Goal: Information Seeking & Learning: Learn about a topic

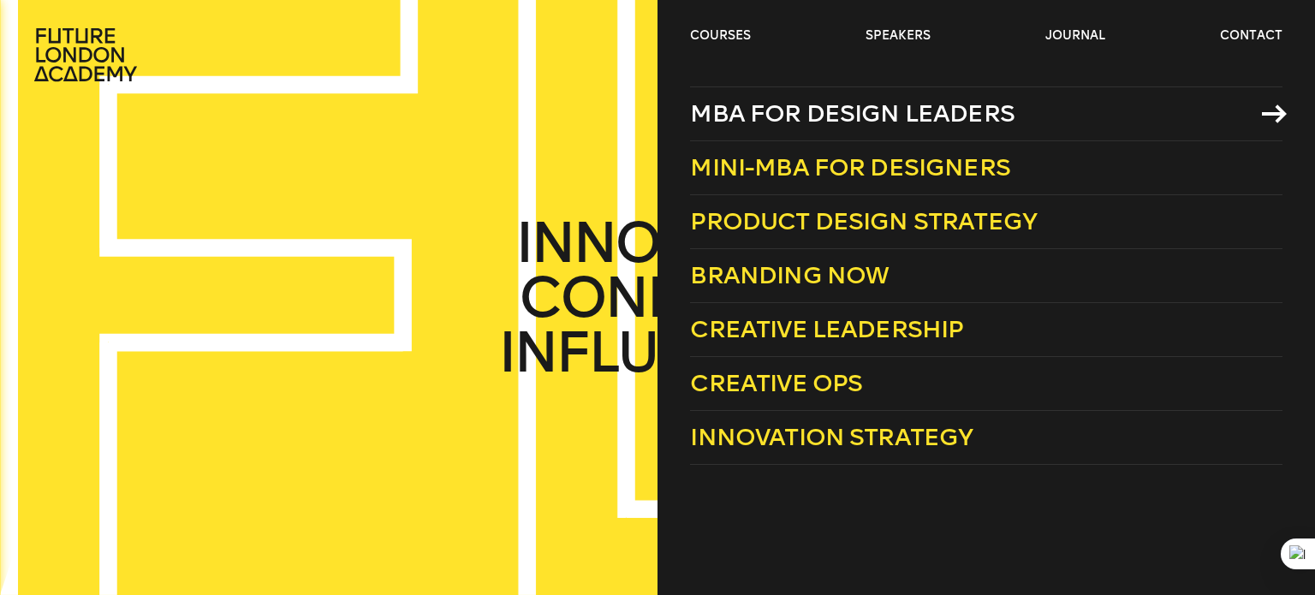
click at [756, 104] on span "MBA for Design Leaders" at bounding box center [852, 113] width 324 height 28
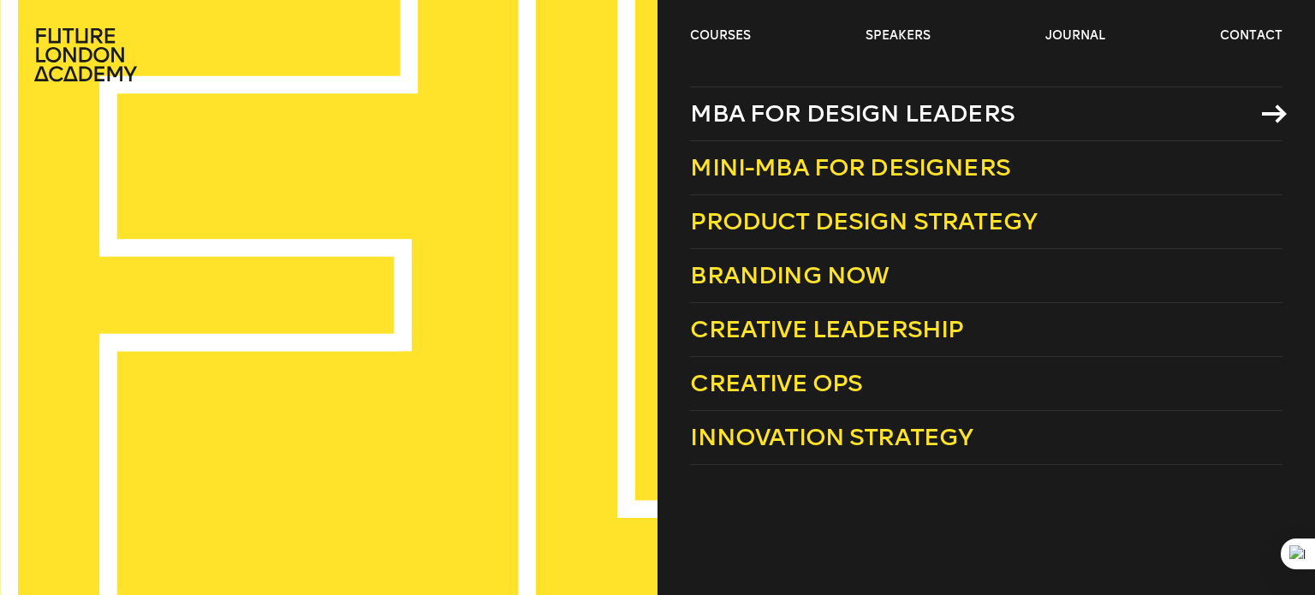
click at [770, 106] on span "MBA for Design Leaders" at bounding box center [852, 113] width 324 height 28
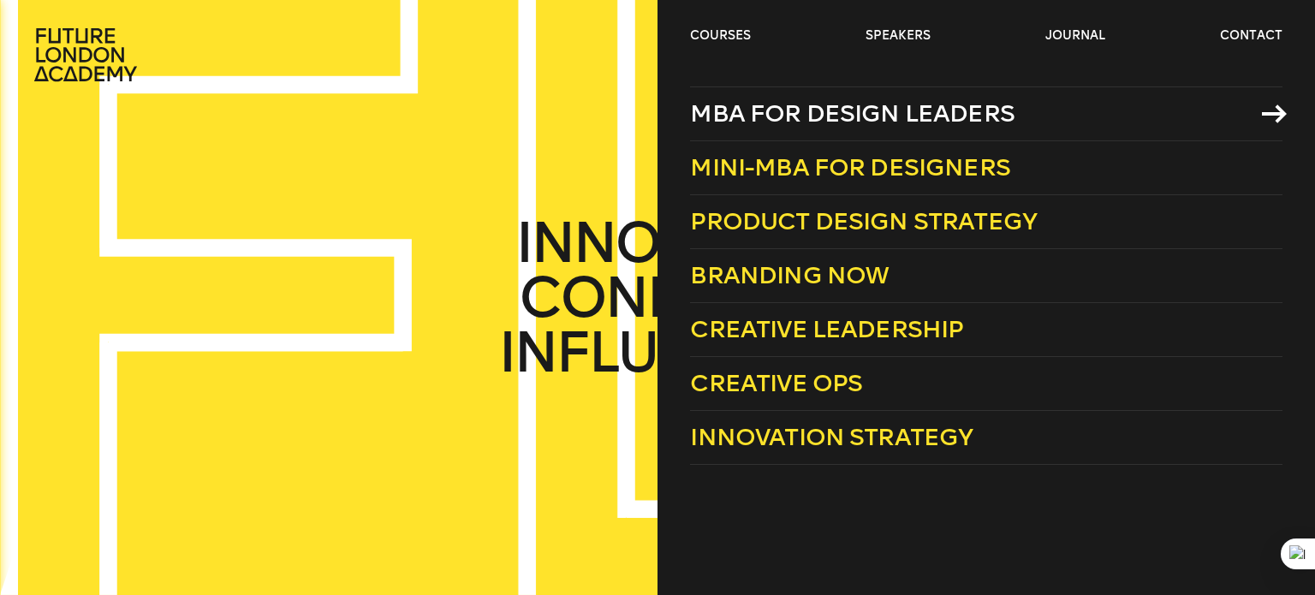
click at [779, 111] on span "MBA for Design Leaders" at bounding box center [852, 113] width 324 height 28
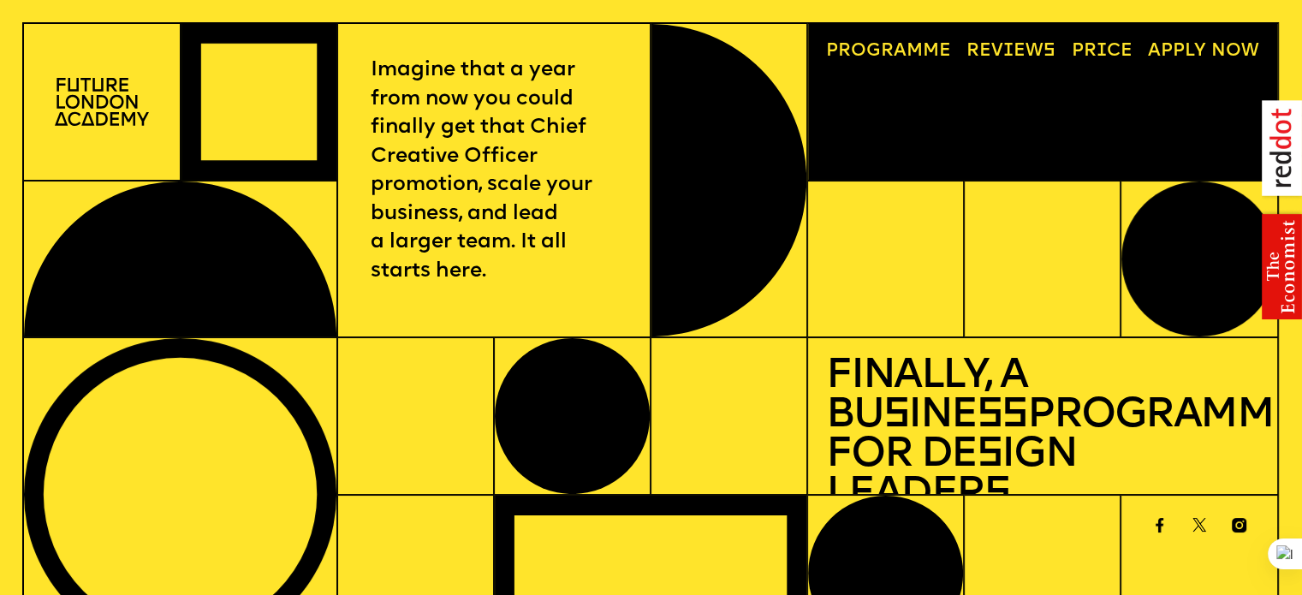
click at [921, 47] on link "Progr a mme" at bounding box center [888, 51] width 143 height 36
click at [1092, 45] on link "Price" at bounding box center [1101, 51] width 79 height 36
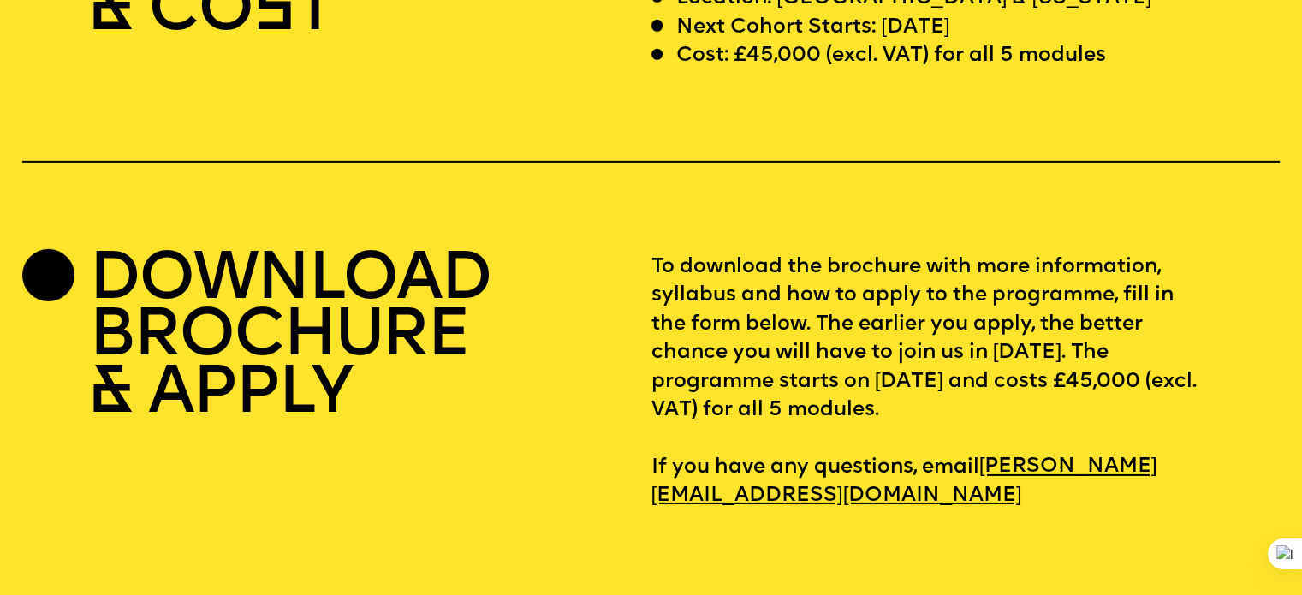
scroll to position [5508, 0]
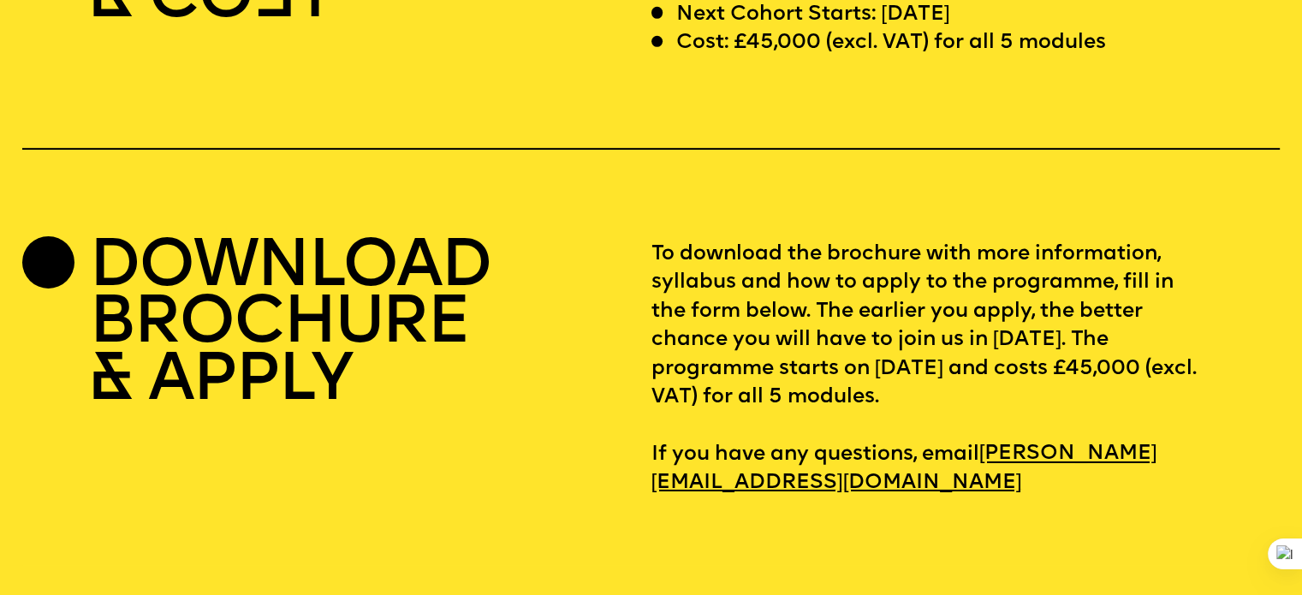
click at [300, 368] on h2 "DOWNLOAD BROCHURE & APPLY" at bounding box center [289, 326] width 401 height 171
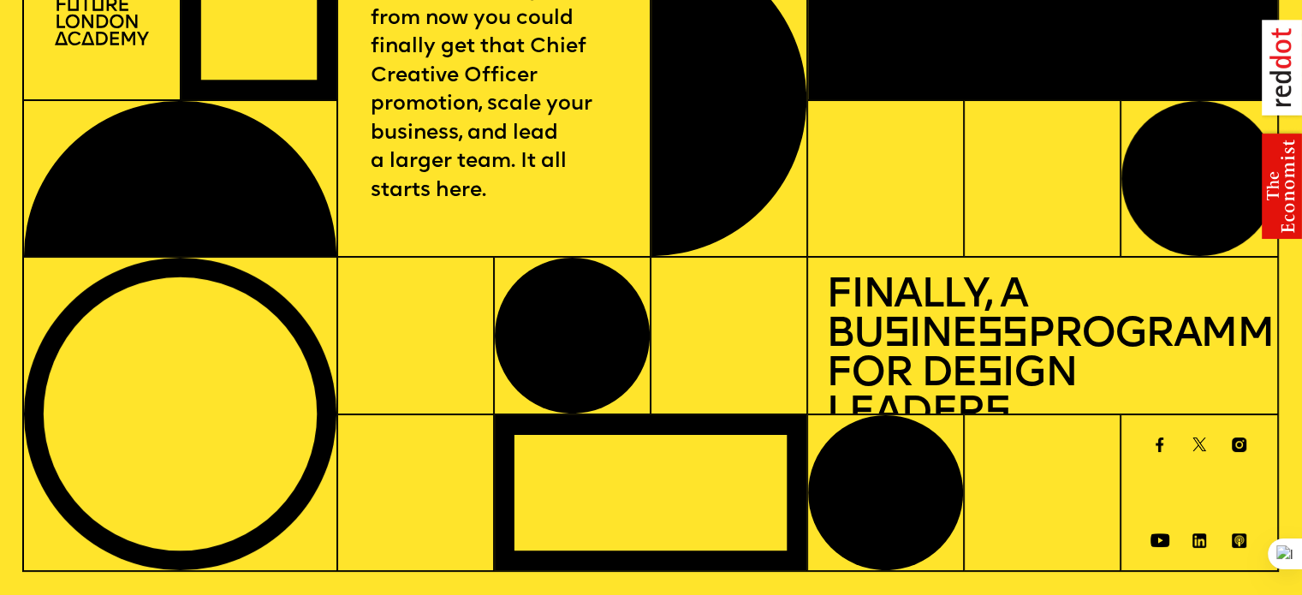
scroll to position [0, 0]
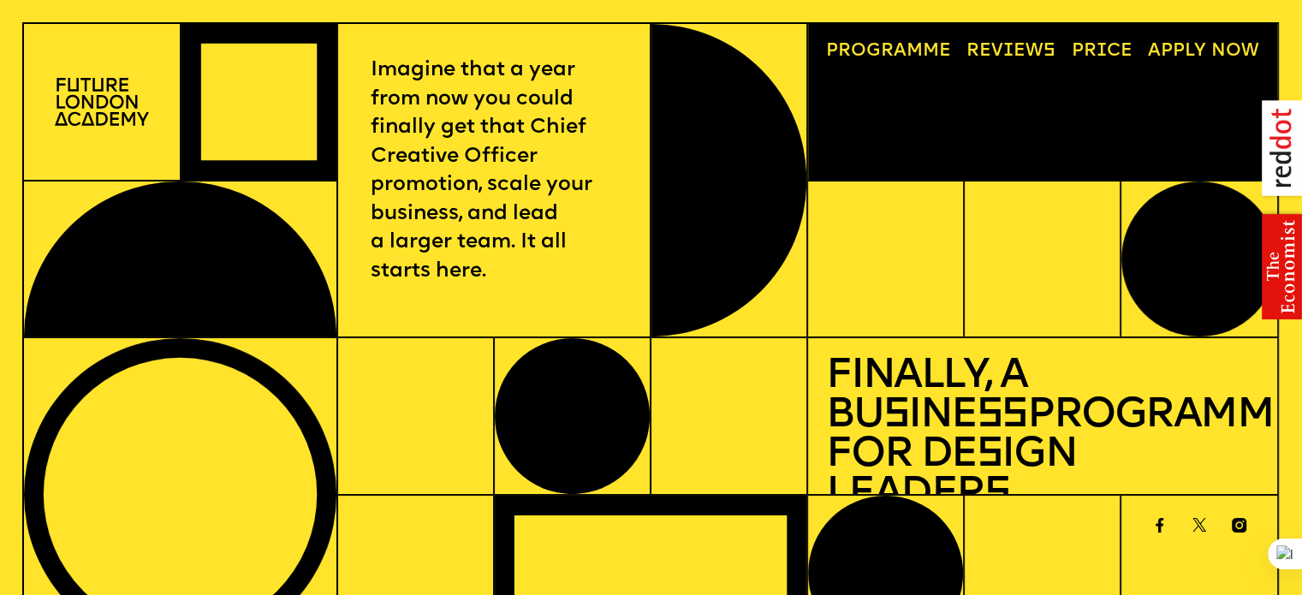
click at [905, 45] on span "a" at bounding box center [900, 51] width 13 height 18
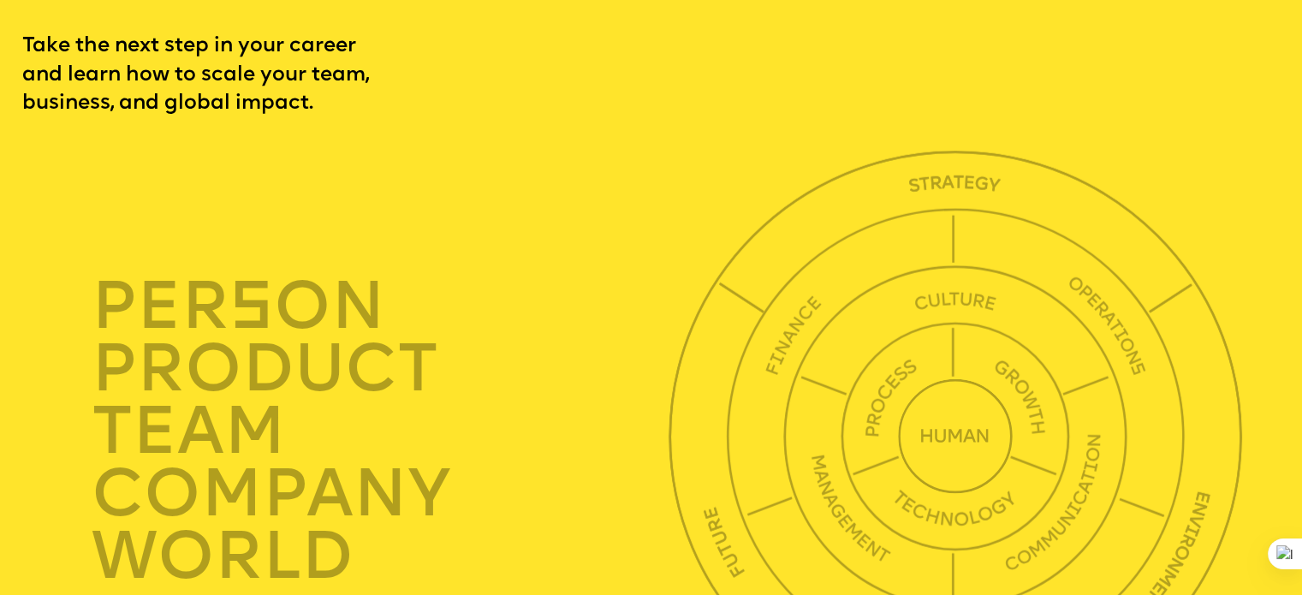
scroll to position [4525, 0]
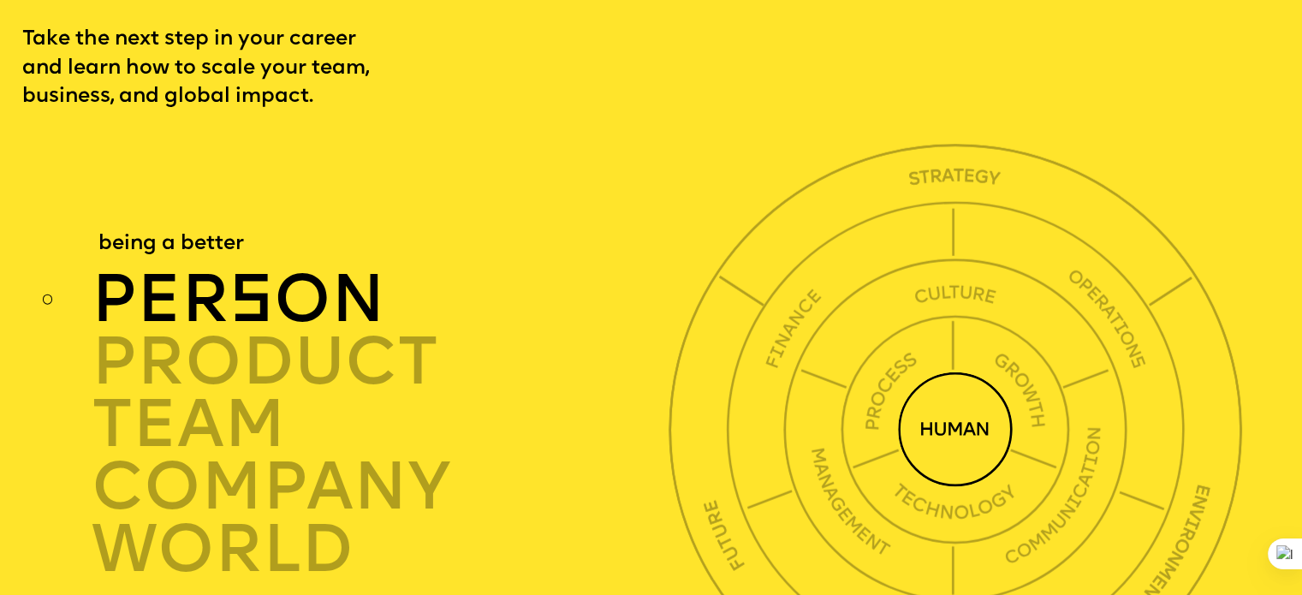
click at [345, 331] on div "per s on" at bounding box center [385, 300] width 586 height 62
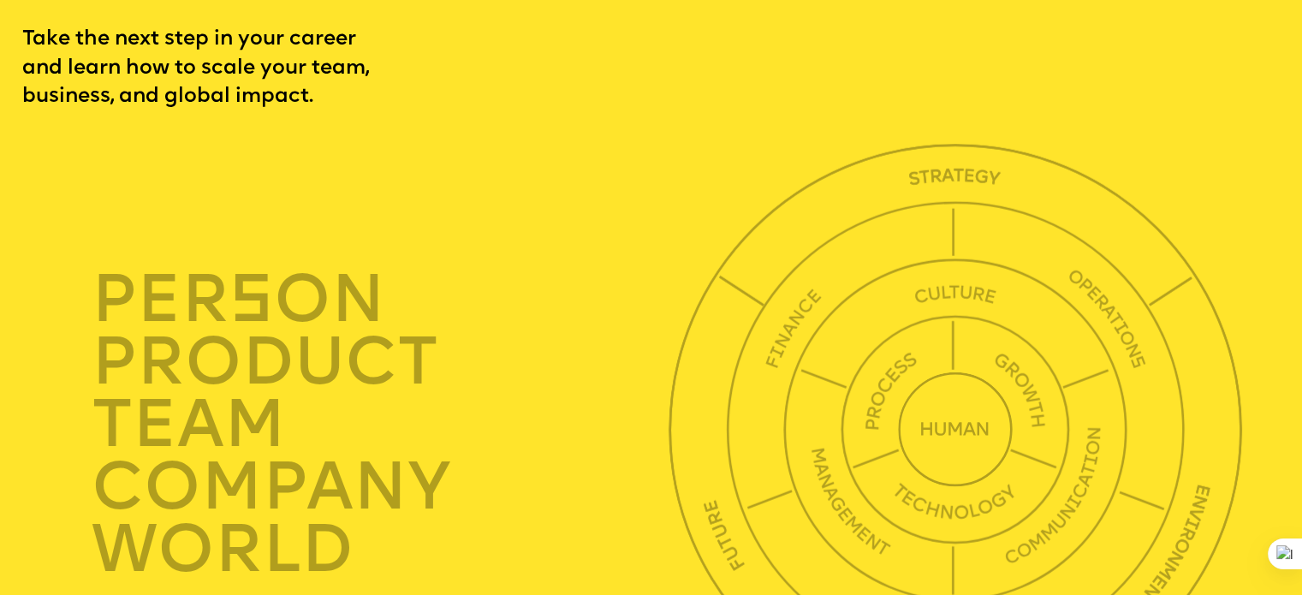
click at [424, 181] on div "per s on product TEAM company world" at bounding box center [319, 425] width 595 height 582
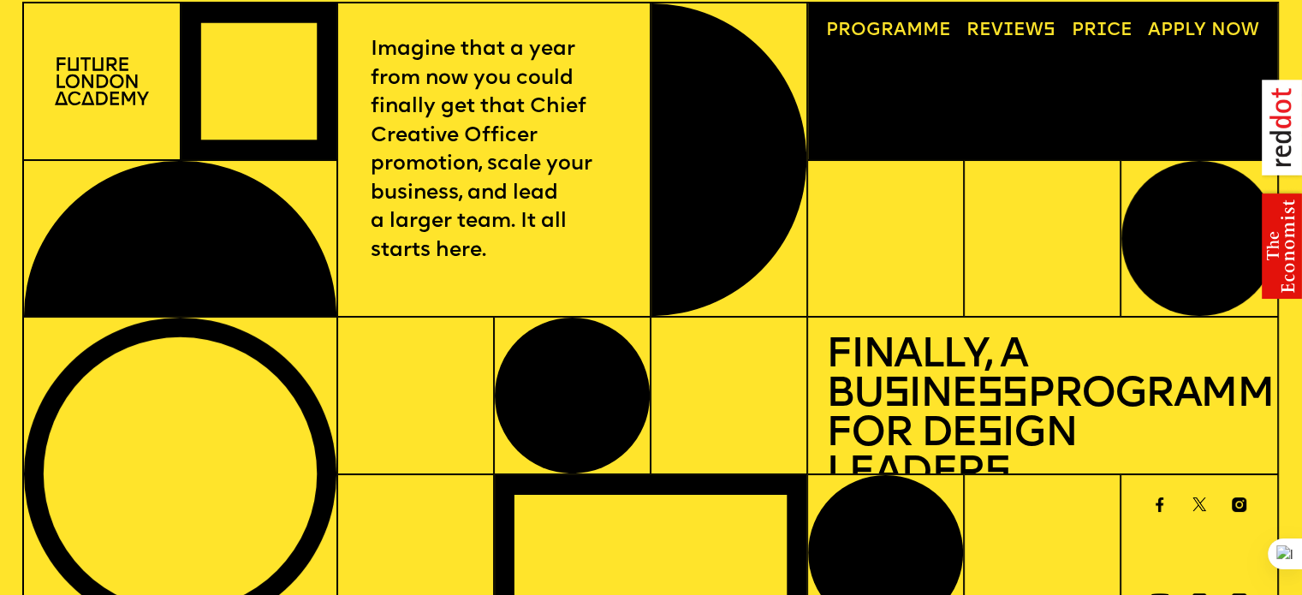
scroll to position [0, 0]
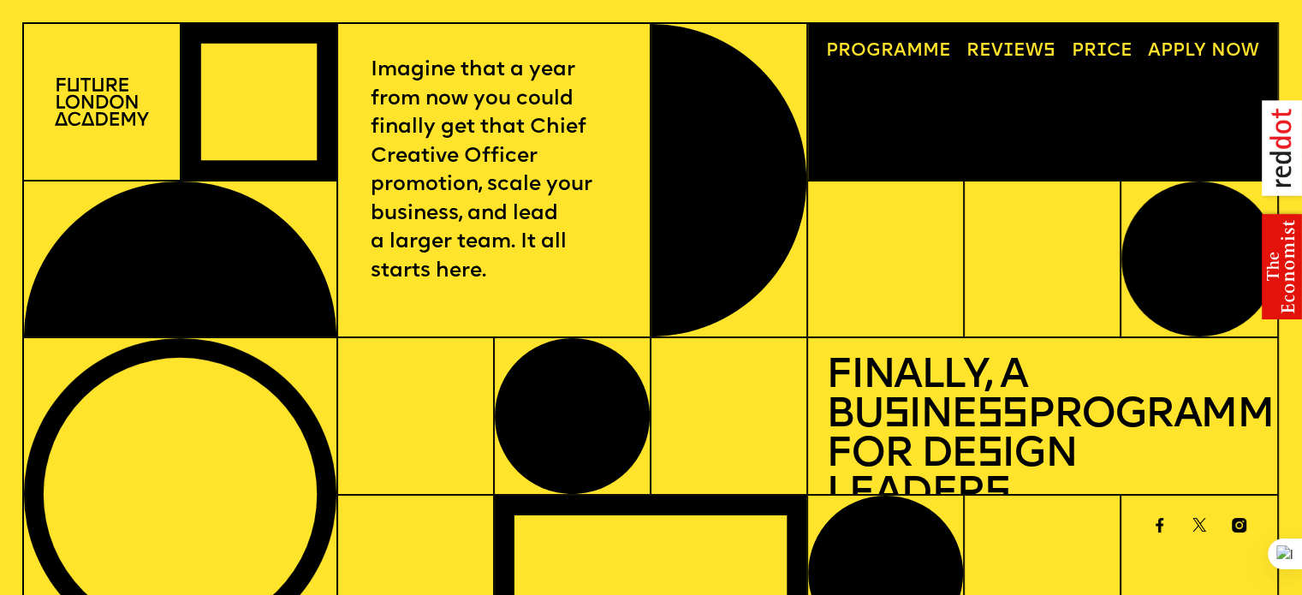
click at [860, 48] on link "Progr a mme" at bounding box center [888, 51] width 143 height 36
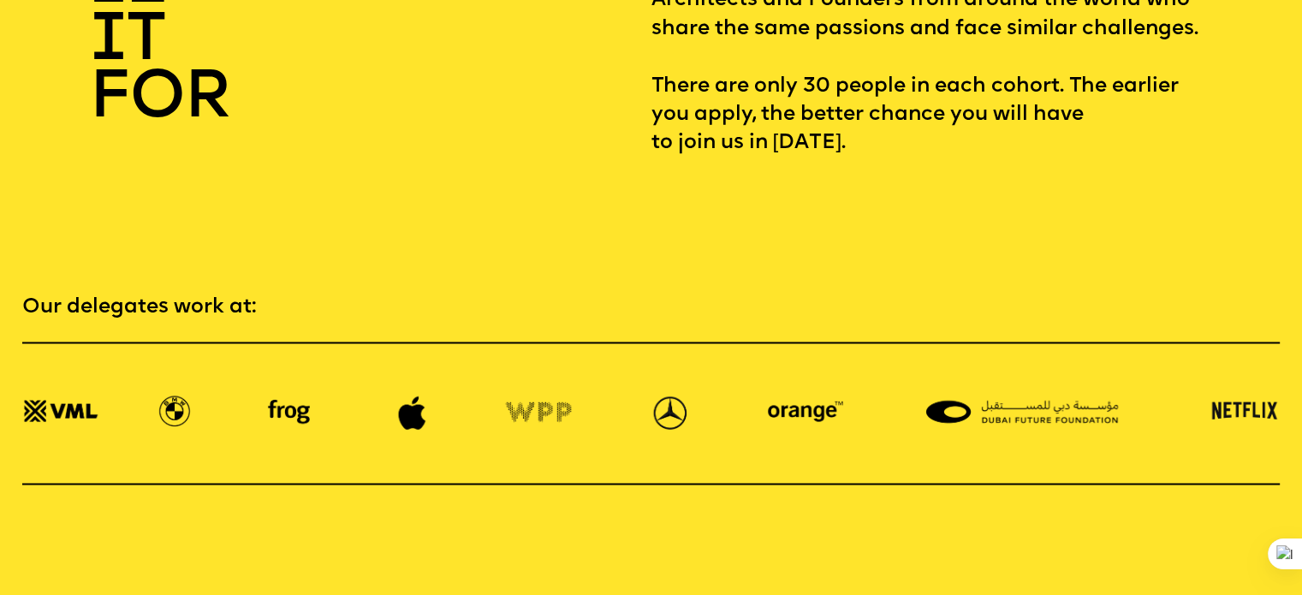
scroll to position [2950, 0]
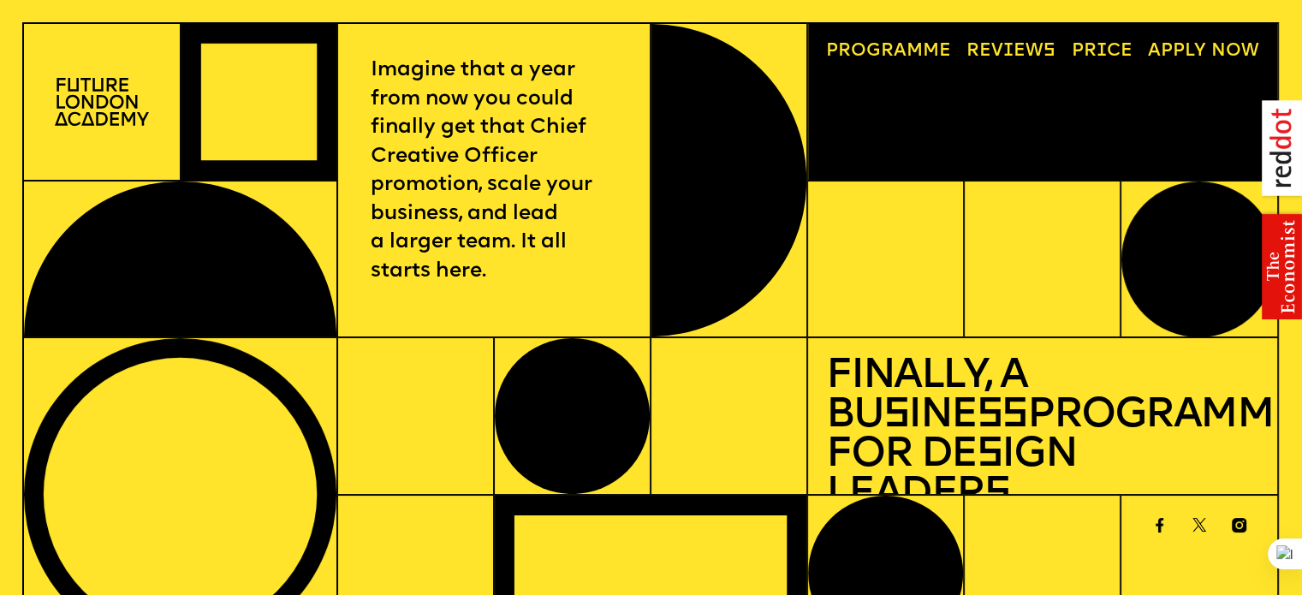
click at [1086, 44] on link "Price" at bounding box center [1101, 51] width 79 height 36
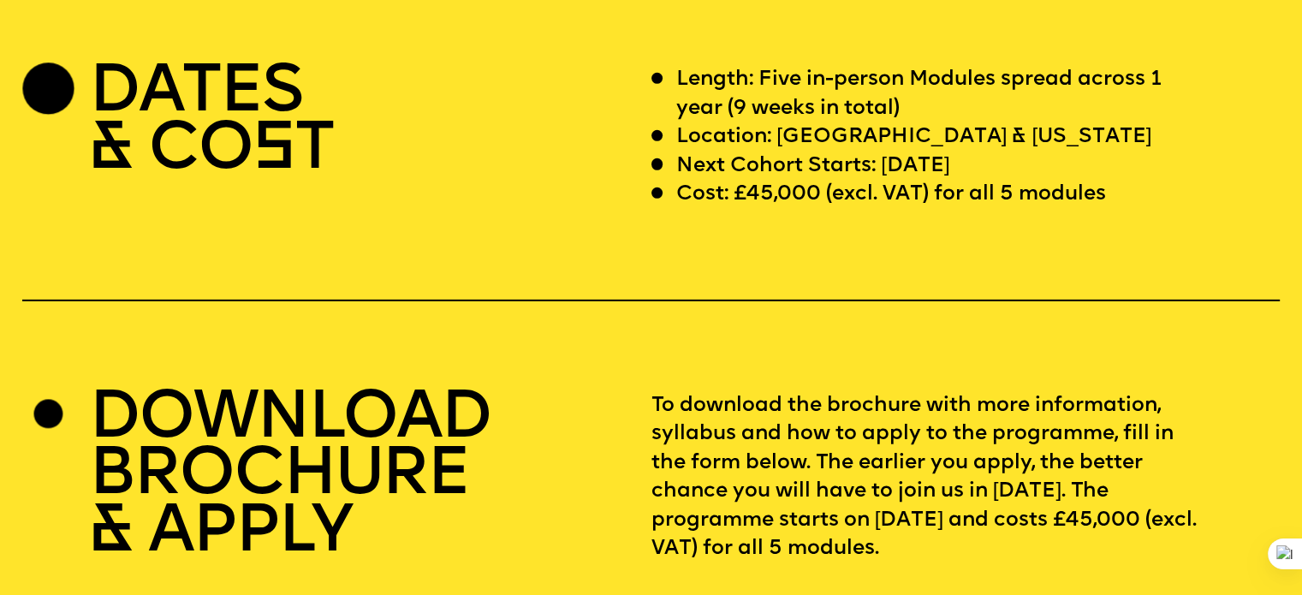
scroll to position [5405, 0]
